Goal: Complete application form: Complete application form

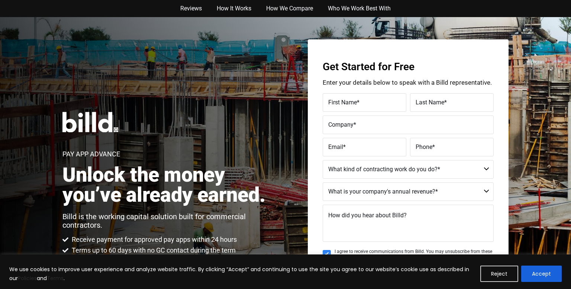
click at [366, 105] on label "First Name *" at bounding box center [364, 102] width 72 height 11
click at [366, 105] on input "First Name *" at bounding box center [364, 102] width 84 height 19
click at [472, 171] on select "Commercial Commercial and Residential Residential Not a Contractor" at bounding box center [407, 169] width 171 height 19
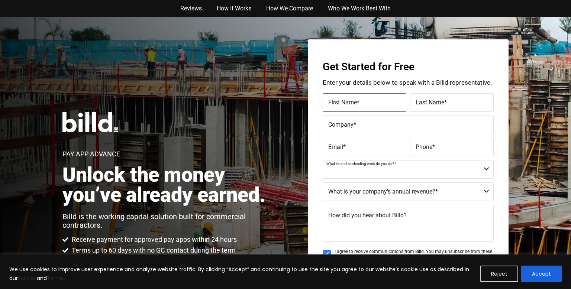
select select "Commercial and Residential"
click at [322, 160] on select "Commercial Commercial and Residential Residential Not a Contractor" at bounding box center [407, 169] width 171 height 19
click at [421, 195] on select "$40M + $25M - $40M $8M - $25M $4M - $8M $2M - $4M $1M - $2M Less than $1M" at bounding box center [407, 191] width 171 height 19
select select "Less than $1M"
click at [322, 182] on select "$40M + $25M - $40M $8M - $25M $4M - $8M $2M - $4M $1M - $2M Less than $1M" at bounding box center [407, 191] width 171 height 19
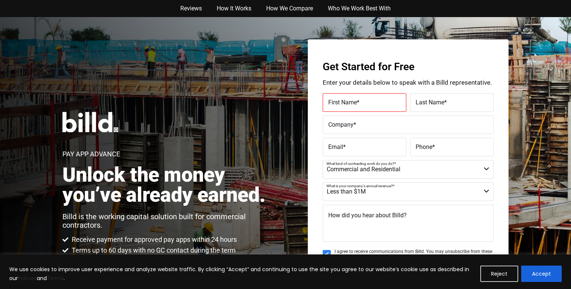
click at [396, 221] on textarea "How did you hear about Billd?" at bounding box center [407, 223] width 171 height 37
type textarea "google"
click at [249, 227] on p "Billd is the working capital solution built for commercial contractors." at bounding box center [167, 221] width 211 height 17
click at [363, 101] on label "First Name *" at bounding box center [364, 102] width 72 height 11
click at [363, 101] on input "First Name *" at bounding box center [364, 102] width 84 height 19
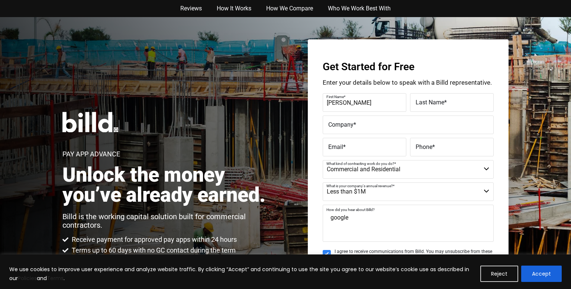
type input "[PERSON_NAME]"
click at [461, 102] on label "Last Name *" at bounding box center [451, 102] width 72 height 11
click at [461, 102] on input "Last Name *" at bounding box center [452, 102] width 84 height 19
type input "[PERSON_NAME]"
click at [416, 119] on input "Company *" at bounding box center [407, 125] width 171 height 19
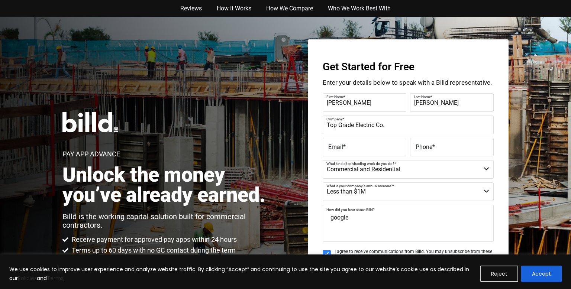
type input "Top Grade Electric Co."
click at [389, 149] on label "Email *" at bounding box center [364, 147] width 72 height 11
click at [389, 149] on input "Email *" at bounding box center [364, 147] width 84 height 19
type input "[EMAIL_ADDRESS][DOMAIN_NAME]"
click at [428, 150] on span "Phone" at bounding box center [423, 146] width 17 height 7
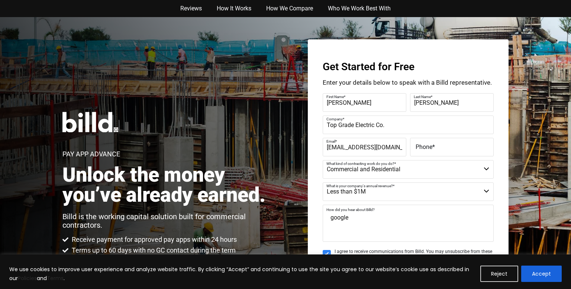
click at [428, 150] on input "Phone *" at bounding box center [452, 147] width 84 height 19
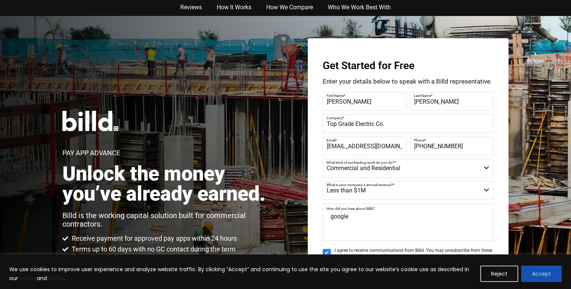
type input "[PHONE_NUMBER]"
click at [545, 278] on button "Accept" at bounding box center [541, 274] width 40 height 16
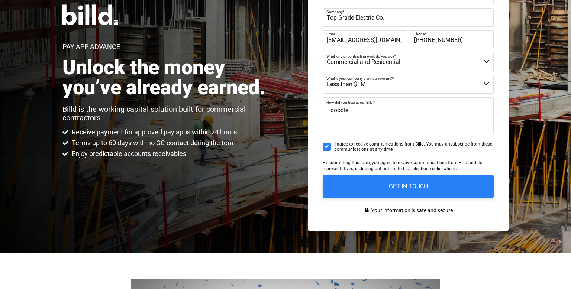
scroll to position [108, 0]
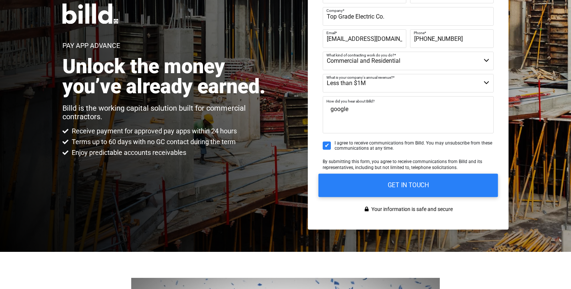
click at [437, 182] on input "GET IN TOUCH" at bounding box center [407, 184] width 179 height 23
